Goal: Transaction & Acquisition: Subscribe to service/newsletter

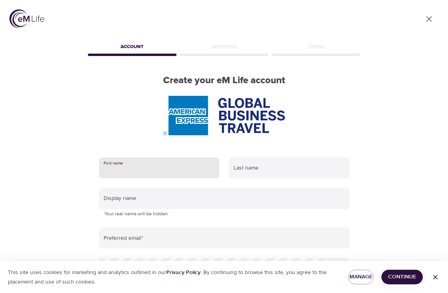
click at [163, 162] on input "text" at bounding box center [159, 167] width 121 height 21
type input "Ulrika"
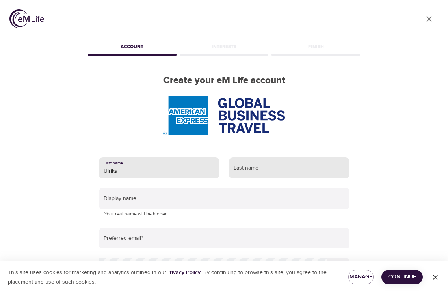
click at [259, 170] on input "text" at bounding box center [289, 167] width 121 height 21
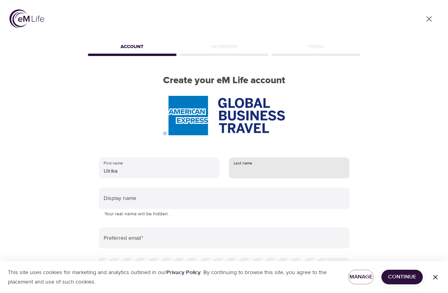
type input "Loef"
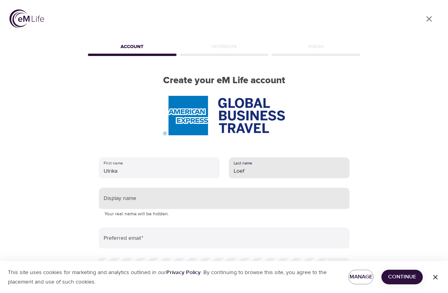
click at [196, 196] on input "text" at bounding box center [224, 198] width 251 height 21
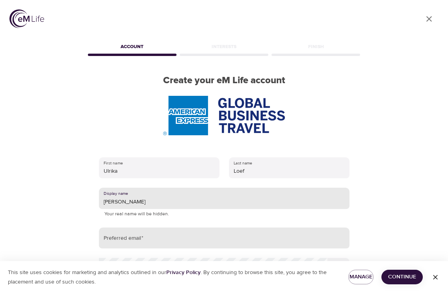
type input "[PERSON_NAME]"
click at [171, 234] on input "email" at bounding box center [224, 237] width 251 height 21
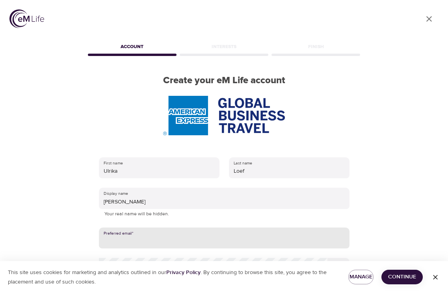
type input "[EMAIL_ADDRESS][DOMAIN_NAME]"
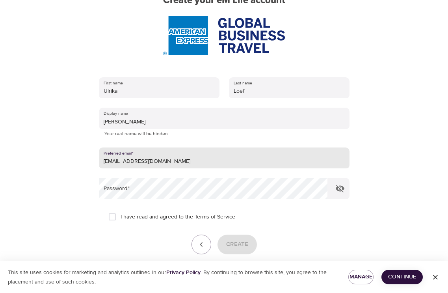
scroll to position [81, 0]
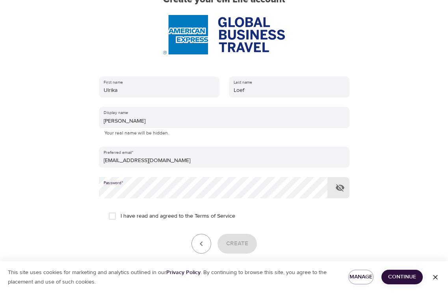
click at [340, 188] on icon "button" at bounding box center [339, 187] width 9 height 9
click at [340, 188] on icon "button" at bounding box center [340, 188] width 9 height 6
click at [111, 217] on input "I have read and agreed to the Terms of Service" at bounding box center [112, 216] width 17 height 17
checkbox input "true"
click at [241, 244] on span "Create" at bounding box center [237, 243] width 22 height 10
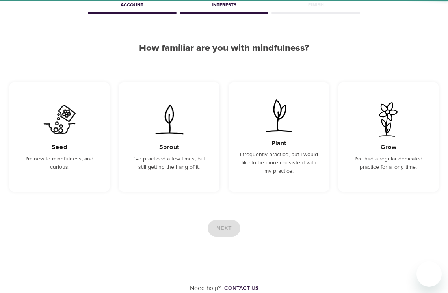
scroll to position [42, 0]
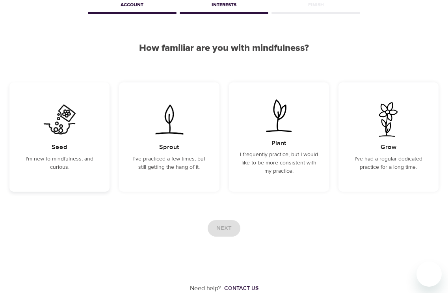
click at [67, 149] on div "Seed I'm new to mindfulness, and curious." at bounding box center [59, 136] width 100 height 109
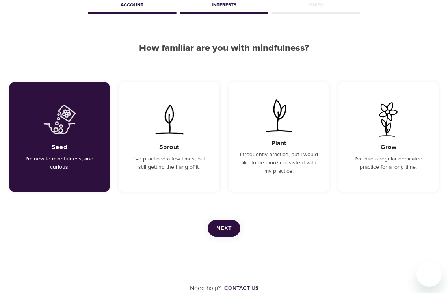
click at [232, 228] on button "Next" at bounding box center [224, 228] width 33 height 17
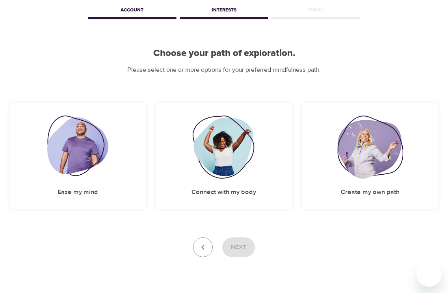
scroll to position [38, 0]
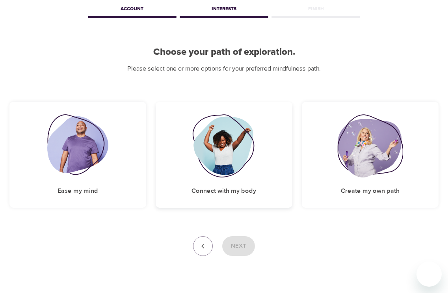
click at [218, 148] on img at bounding box center [224, 145] width 64 height 63
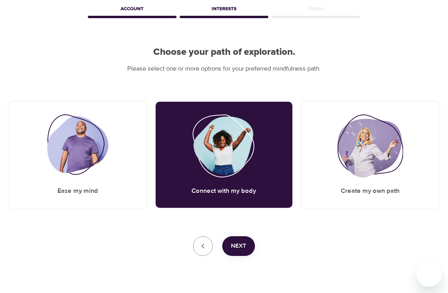
click at [243, 242] on span "Next" at bounding box center [238, 246] width 15 height 10
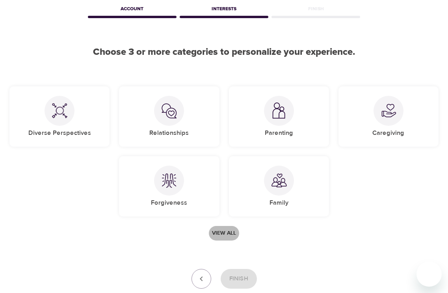
click at [221, 234] on span "View all" at bounding box center [224, 233] width 24 height 10
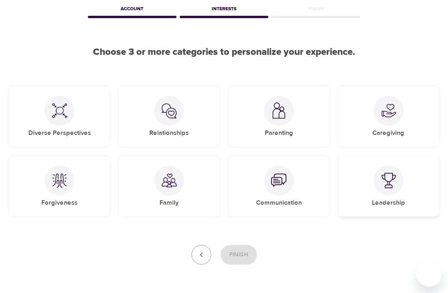
click at [386, 186] on img at bounding box center [389, 181] width 16 height 16
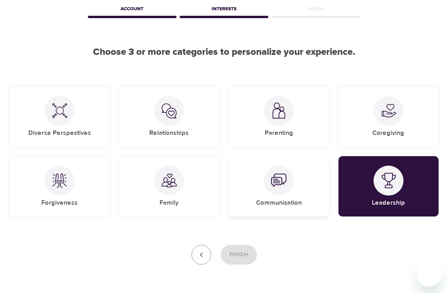
click at [283, 189] on div at bounding box center [279, 180] width 30 height 30
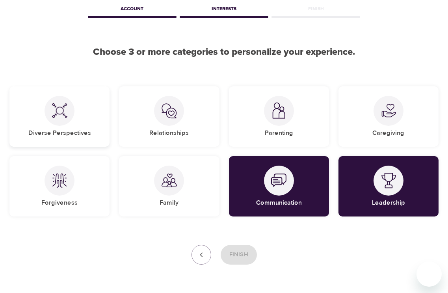
click at [71, 114] on div at bounding box center [60, 111] width 30 height 30
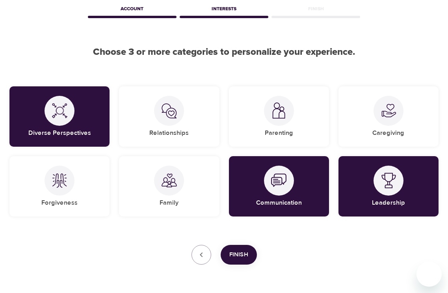
click at [240, 256] on span "Finish" at bounding box center [238, 254] width 19 height 10
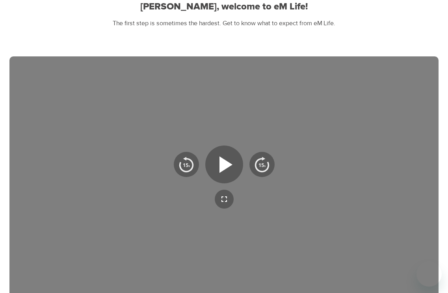
scroll to position [84, 0]
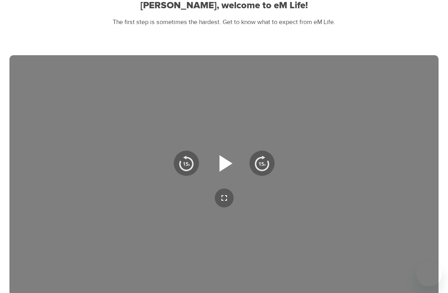
click at [231, 160] on icon "button" at bounding box center [224, 163] width 28 height 28
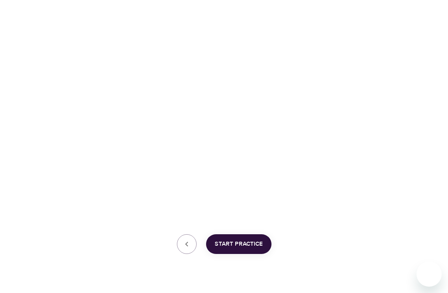
scroll to position [192, 0]
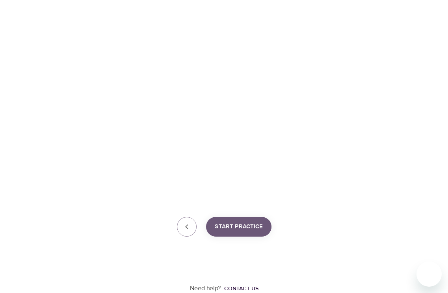
click at [256, 223] on span "Start Practice" at bounding box center [239, 226] width 48 height 10
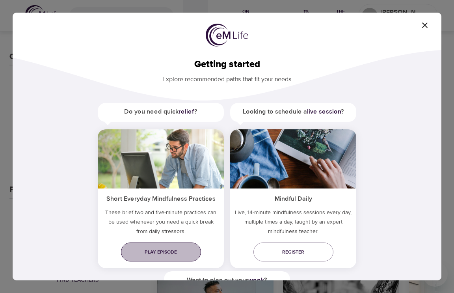
click at [167, 246] on link "Play episode" at bounding box center [161, 251] width 80 height 19
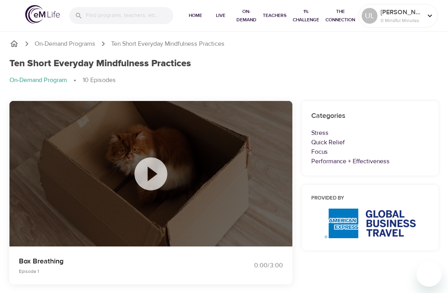
click at [149, 176] on icon at bounding box center [150, 173] width 39 height 39
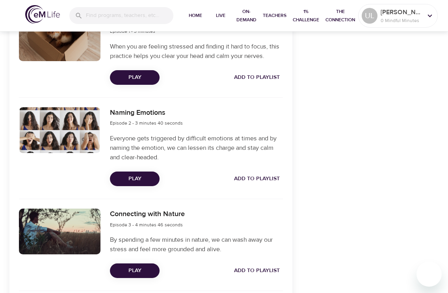
scroll to position [277, 0]
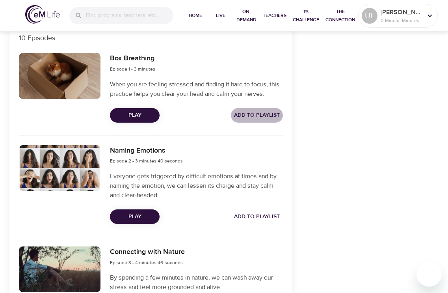
click at [252, 116] on span "Add to Playlist" at bounding box center [257, 115] width 46 height 10
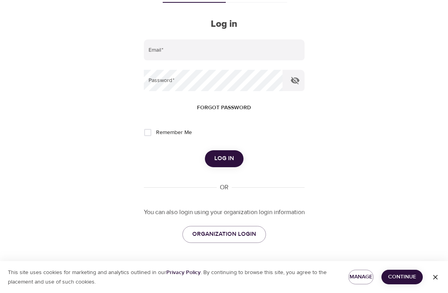
type input "[EMAIL_ADDRESS][DOMAIN_NAME]"
